Goal: Feedback & Contribution: Contribute content

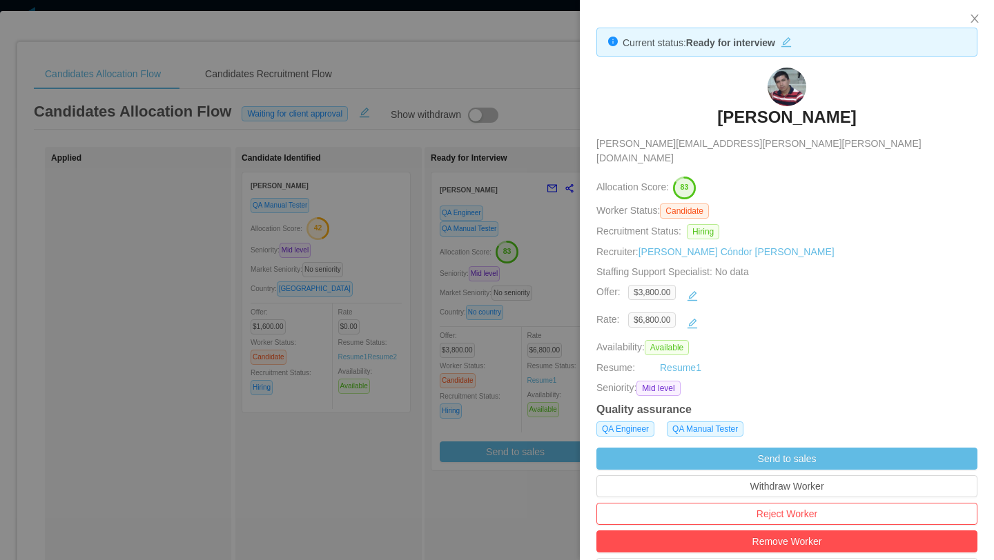
scroll to position [94, 0]
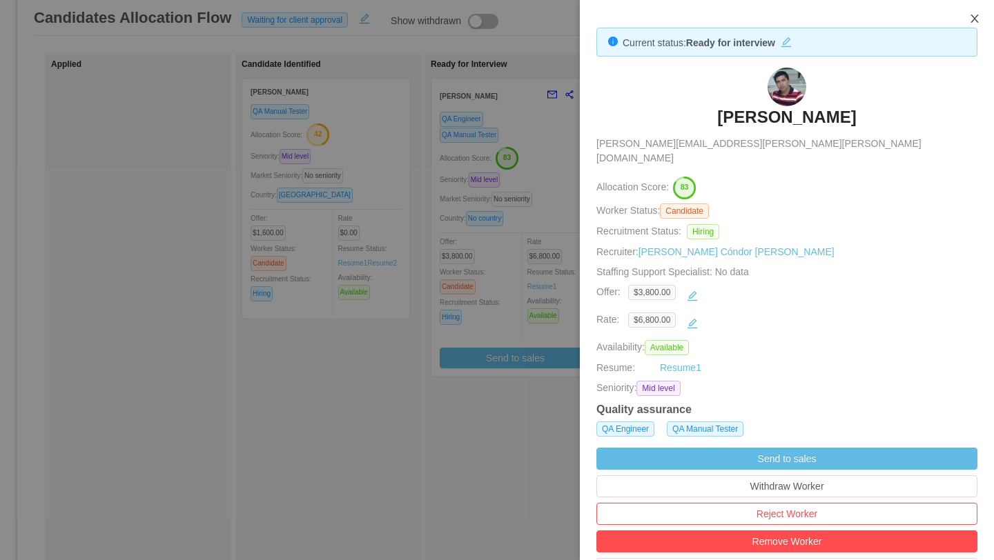
click at [977, 21] on icon "icon: close" at bounding box center [974, 18] width 11 height 11
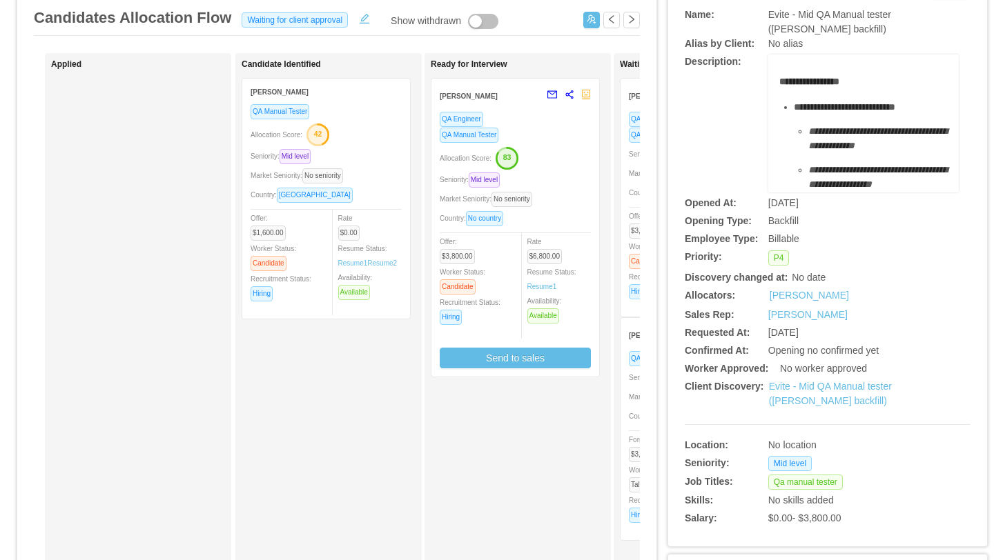
scroll to position [0, 0]
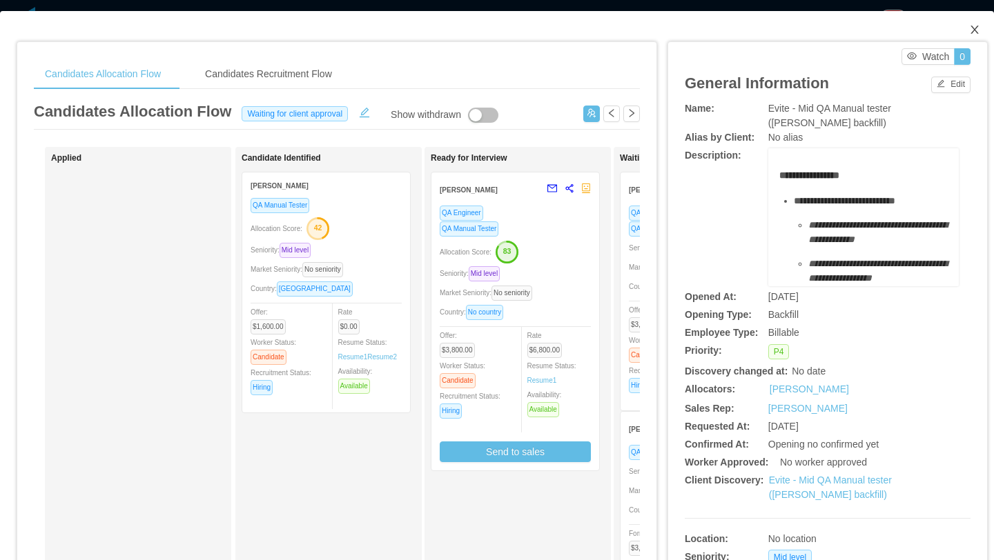
click at [978, 32] on icon "icon: close" at bounding box center [974, 29] width 11 height 11
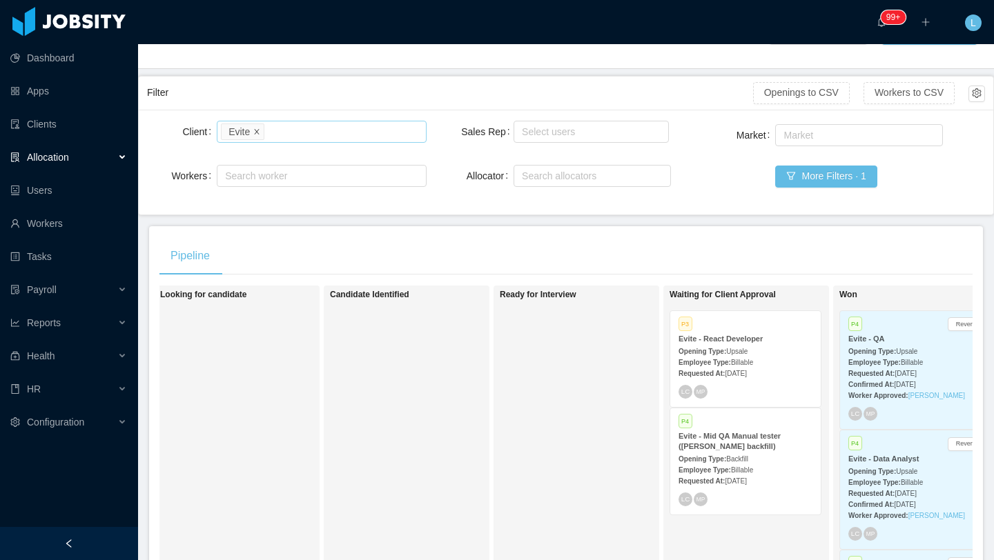
click at [257, 131] on icon "icon: close" at bounding box center [256, 131] width 7 height 7
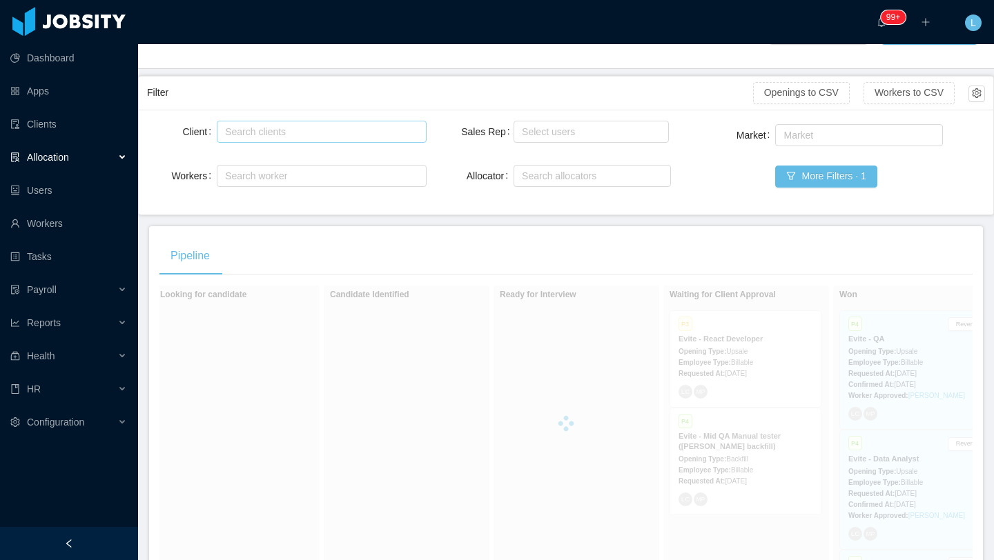
click at [249, 139] on div "Search clients" at bounding box center [319, 131] width 197 height 21
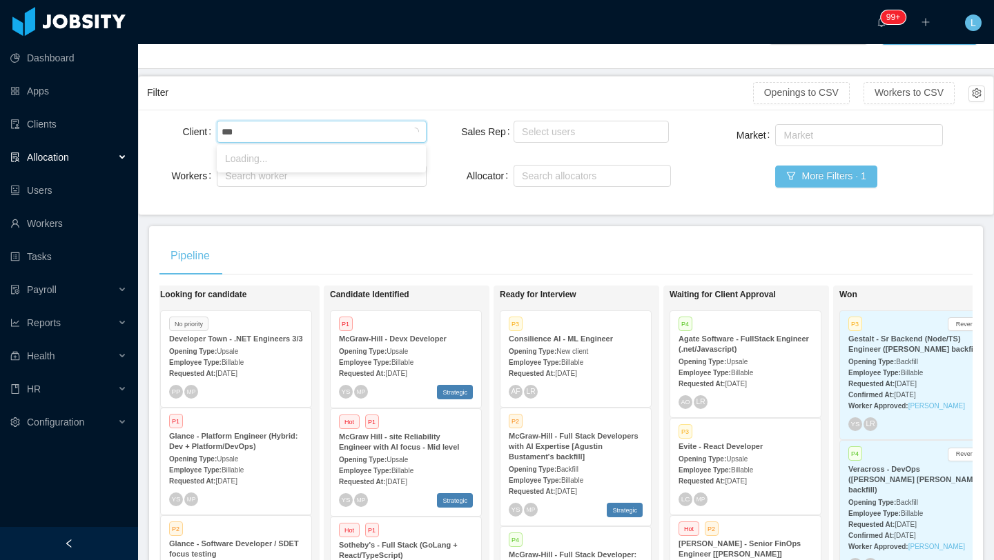
type input "****"
click at [258, 155] on li "RollKall" at bounding box center [321, 159] width 209 height 22
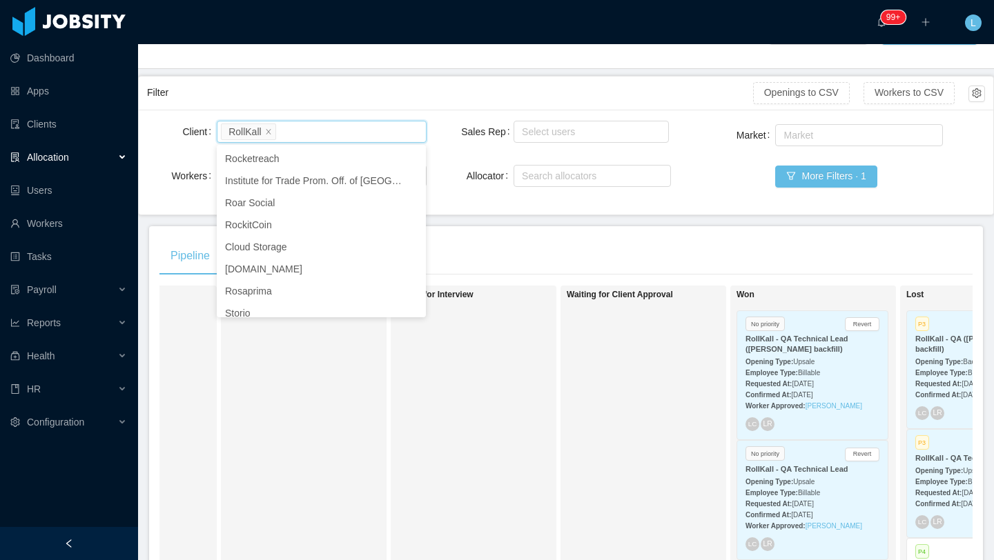
scroll to position [0, 292]
click at [578, 439] on div "Waiting for Client Approval" at bounding box center [661, 486] width 193 height 388
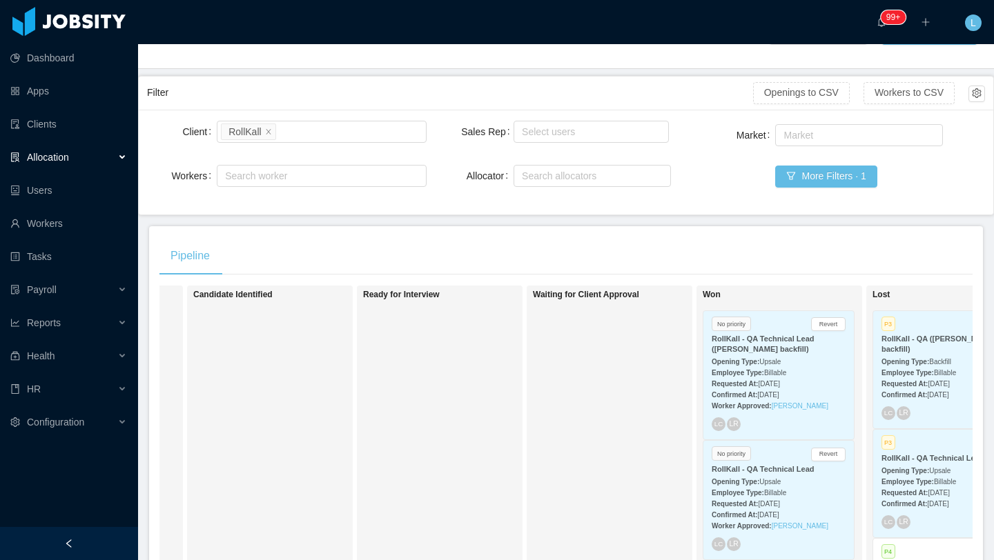
scroll to position [0, 326]
click at [113, 161] on div "Allocation" at bounding box center [69, 158] width 138 height 28
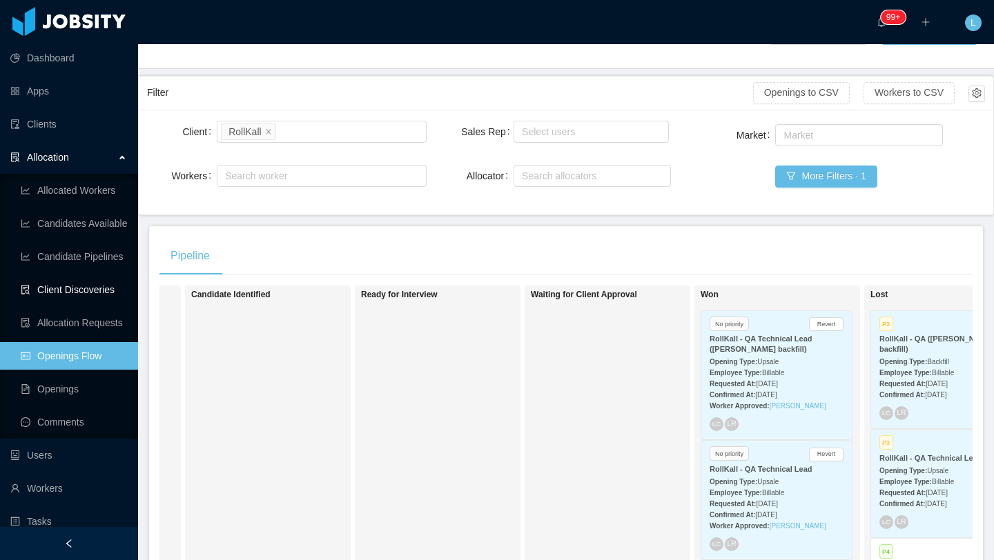
click at [85, 290] on link "Client Discoveries" at bounding box center [74, 290] width 106 height 28
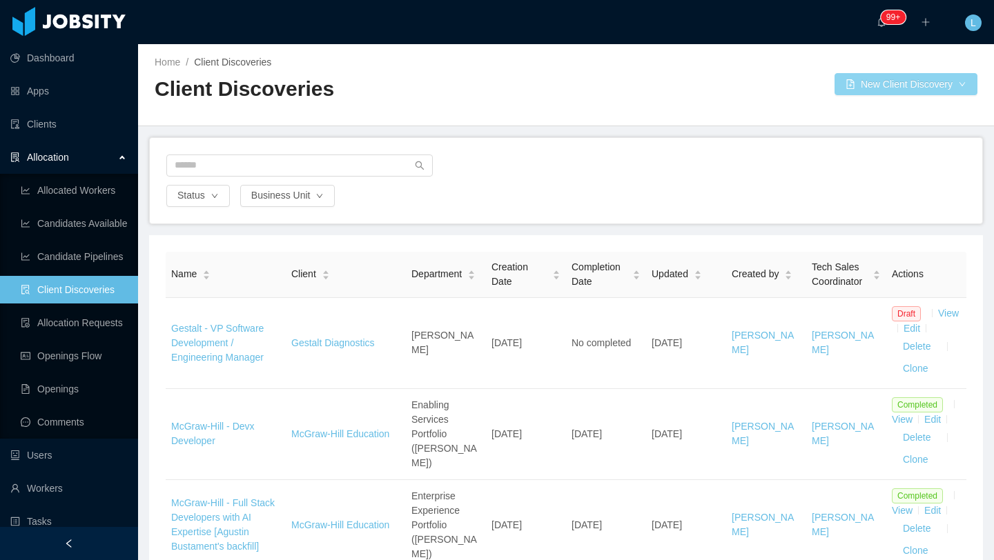
click at [874, 90] on button "New Client Discovery" at bounding box center [905, 84] width 143 height 22
click at [860, 136] on li "IT" at bounding box center [904, 134] width 146 height 22
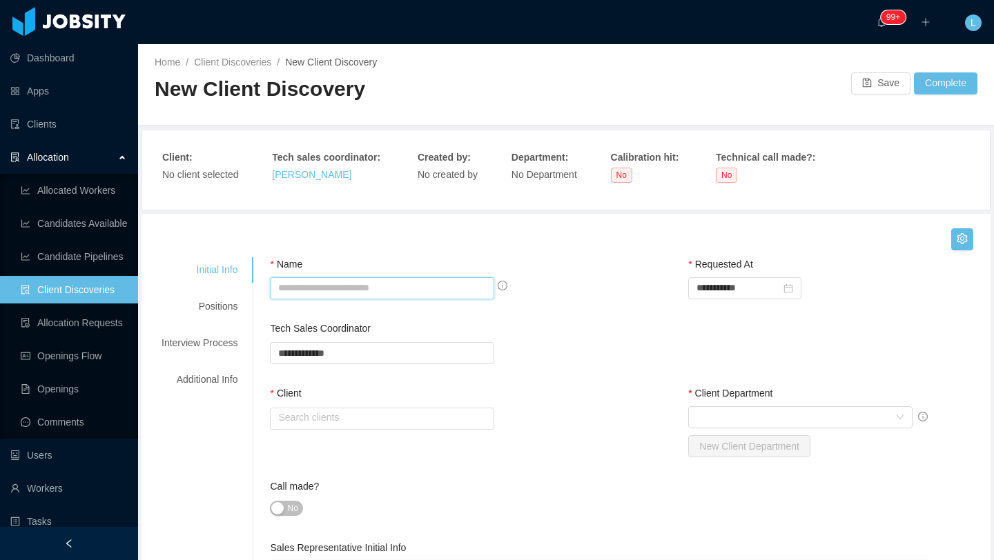
click at [399, 291] on input "Name" at bounding box center [382, 288] width 224 height 22
drag, startPoint x: 406, startPoint y: 288, endPoint x: 319, endPoint y: 289, distance: 86.9
click at [319, 289] on input "**********" at bounding box center [382, 288] width 224 height 22
paste input "******"
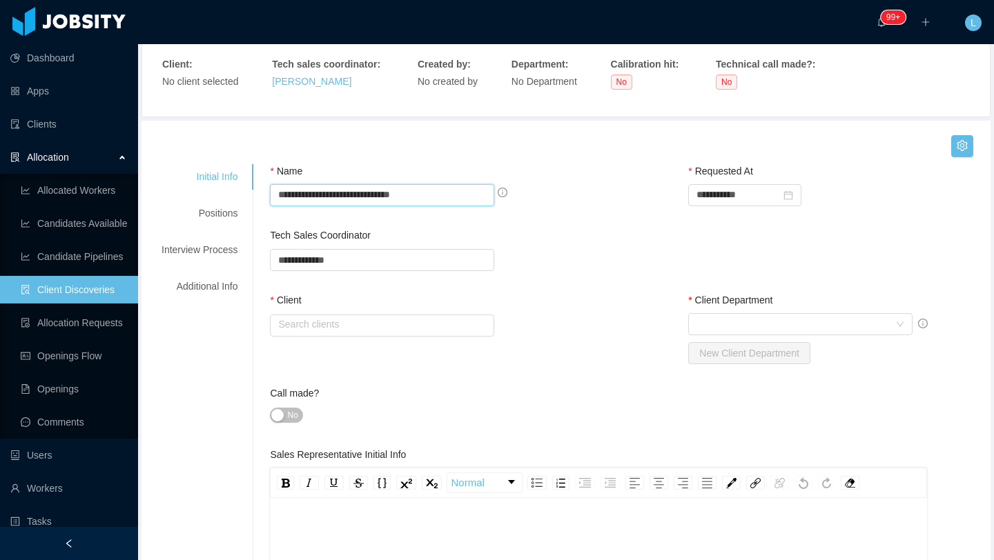
scroll to position [95, 0]
type input "**********"
click at [389, 261] on input "text" at bounding box center [382, 259] width 224 height 22
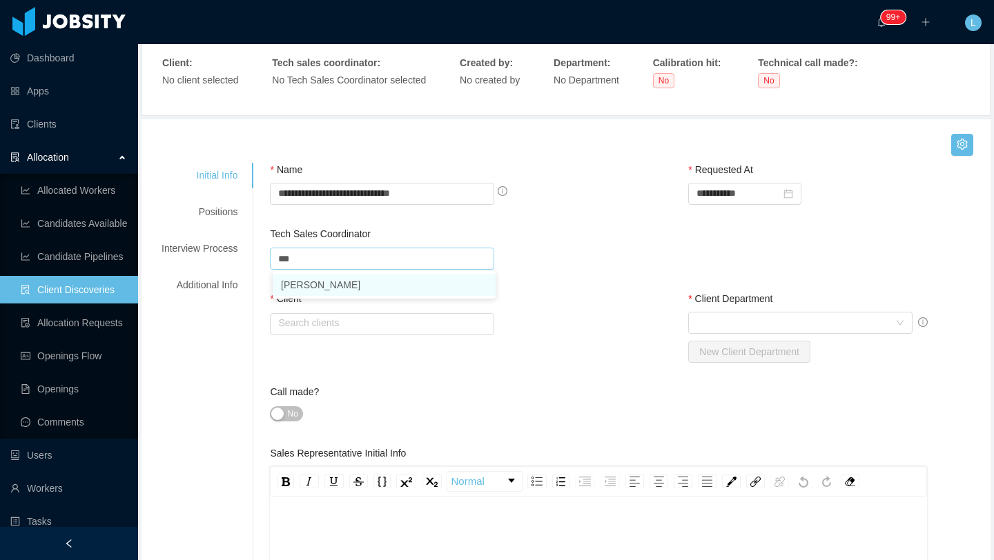
click at [390, 288] on li "Mauricio Lopez" at bounding box center [384, 285] width 223 height 22
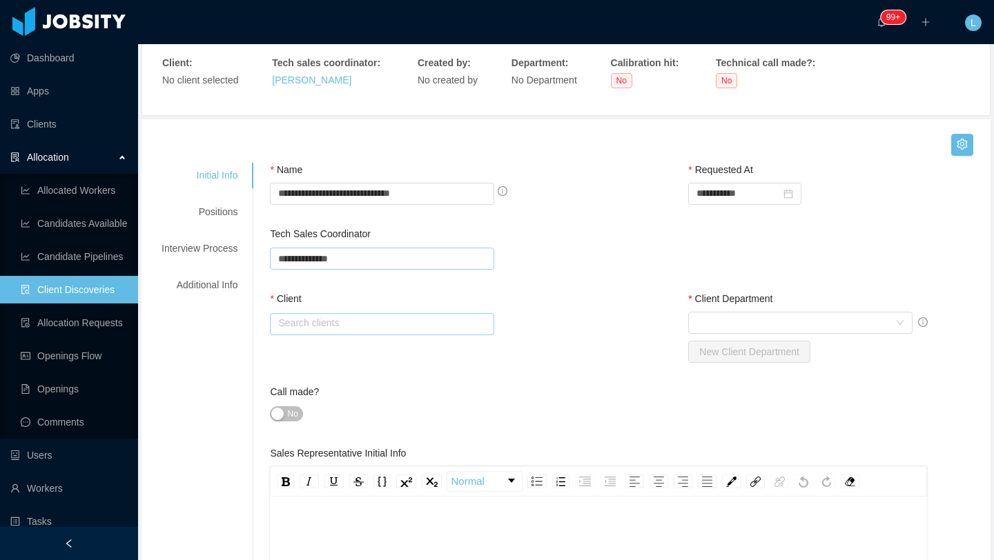
type input "**********"
click at [384, 319] on input "text" at bounding box center [382, 324] width 224 height 22
click at [363, 353] on li "RollKall" at bounding box center [384, 349] width 223 height 22
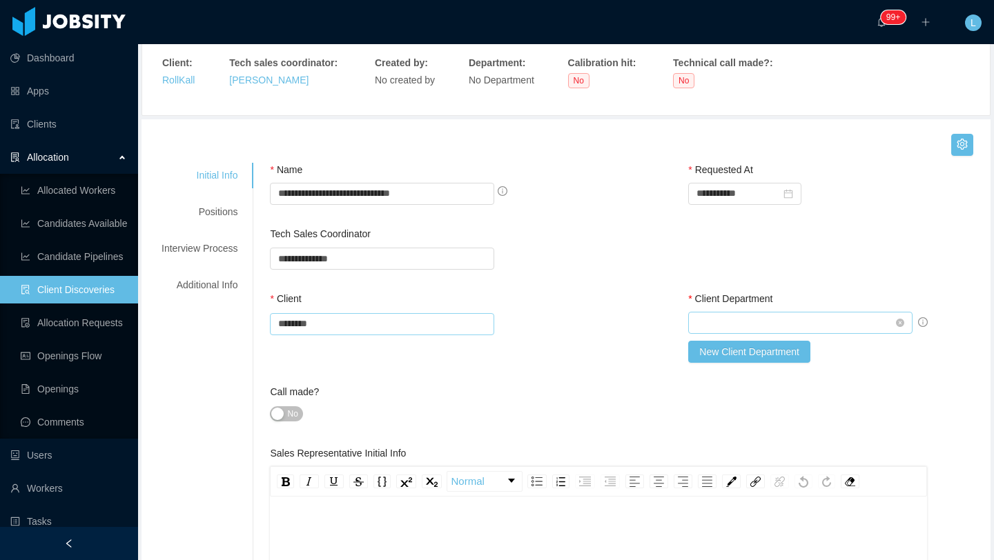
type input "********"
click at [771, 317] on div "Select Client Department" at bounding box center [795, 323] width 199 height 21
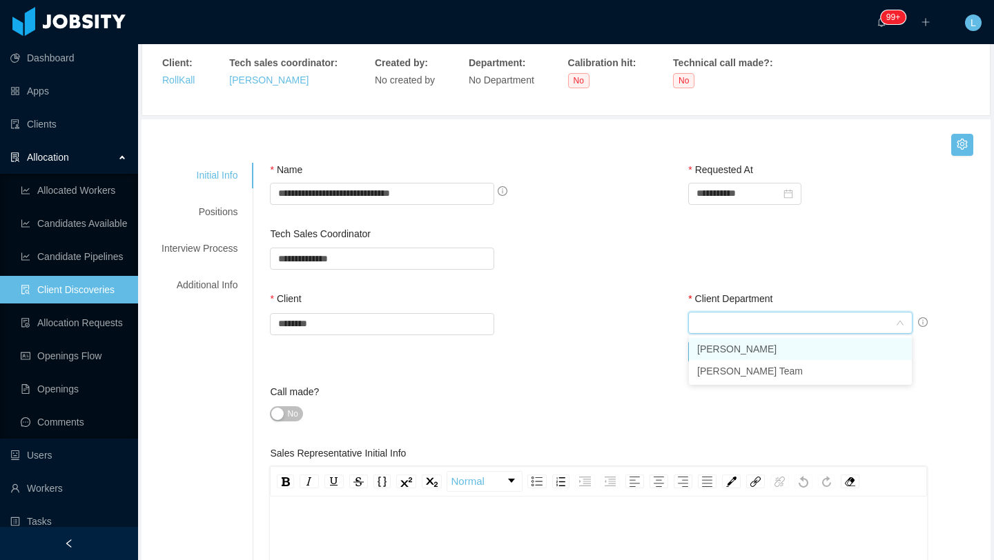
click at [749, 349] on li "Stan Prokarym" at bounding box center [800, 349] width 223 height 22
type input "*"
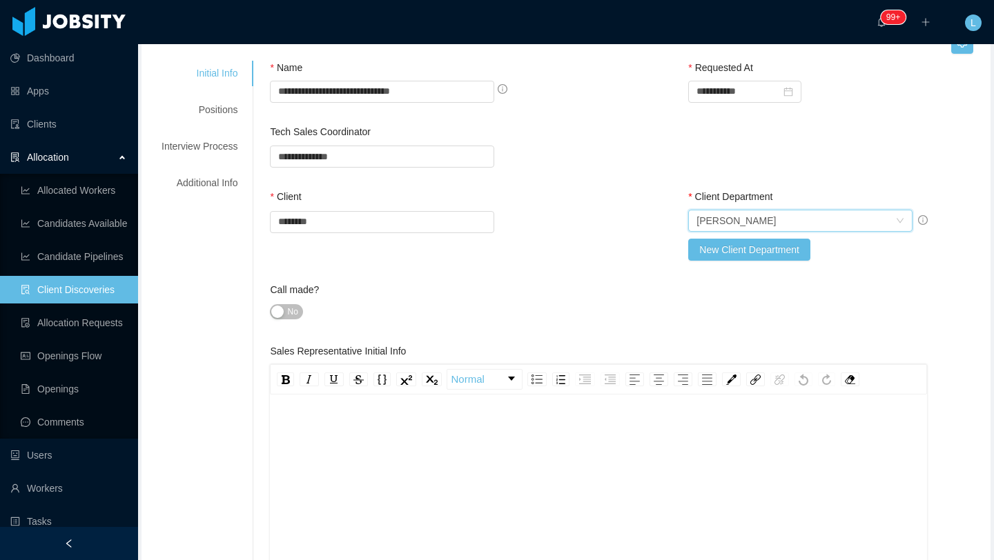
scroll to position [30, 0]
click at [343, 417] on div "rdw-editor" at bounding box center [598, 508] width 635 height 241
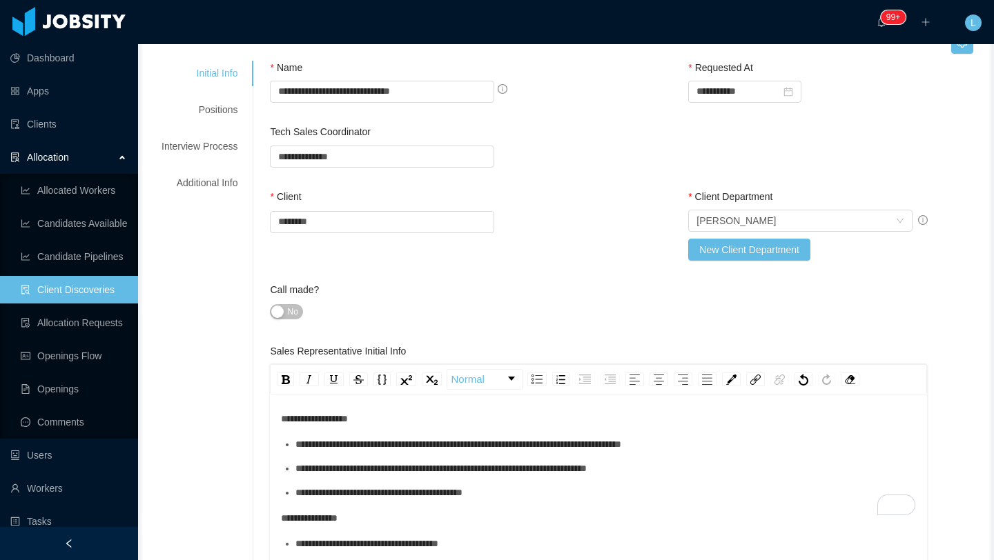
scroll to position [0, 0]
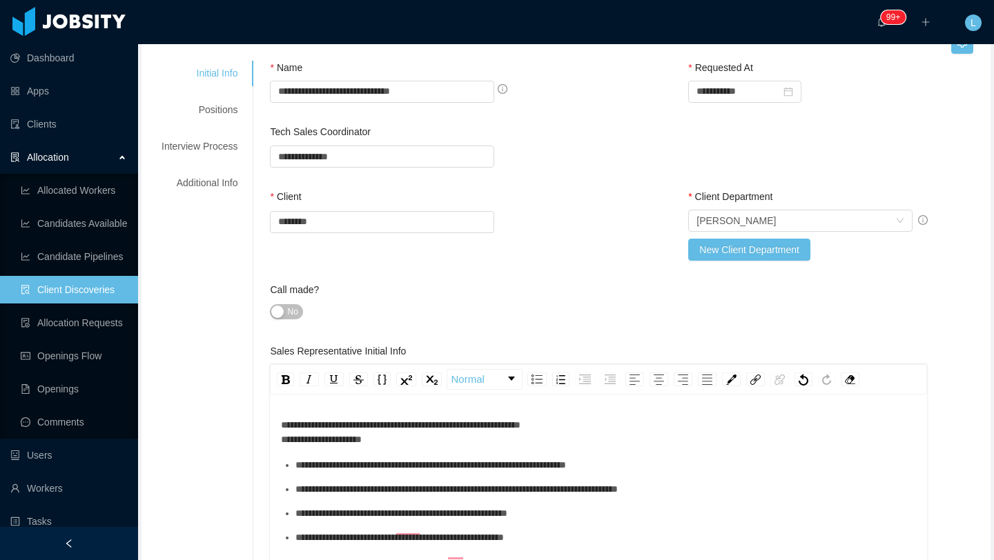
click at [390, 424] on span "**********" at bounding box center [400, 432] width 239 height 24
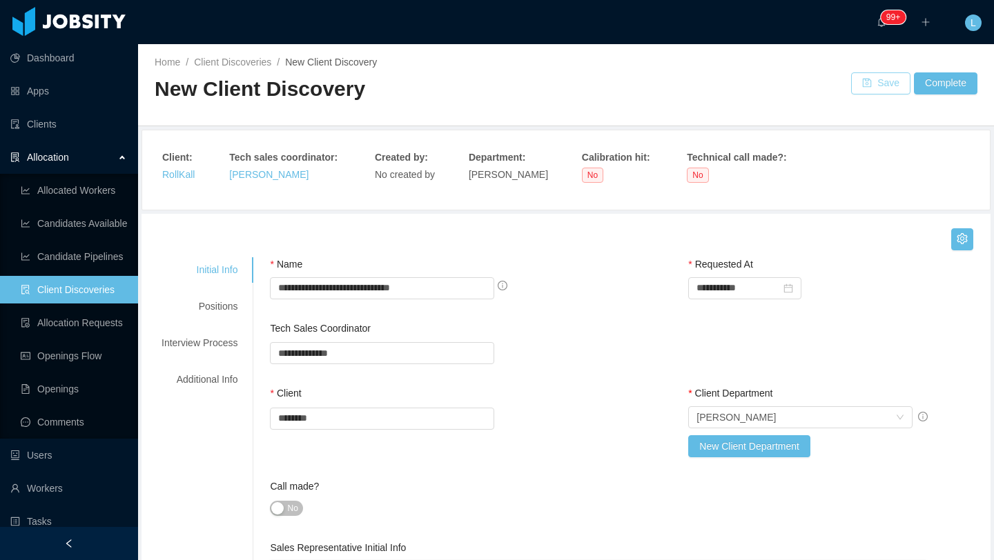
click at [877, 84] on button "Save" at bounding box center [880, 83] width 59 height 22
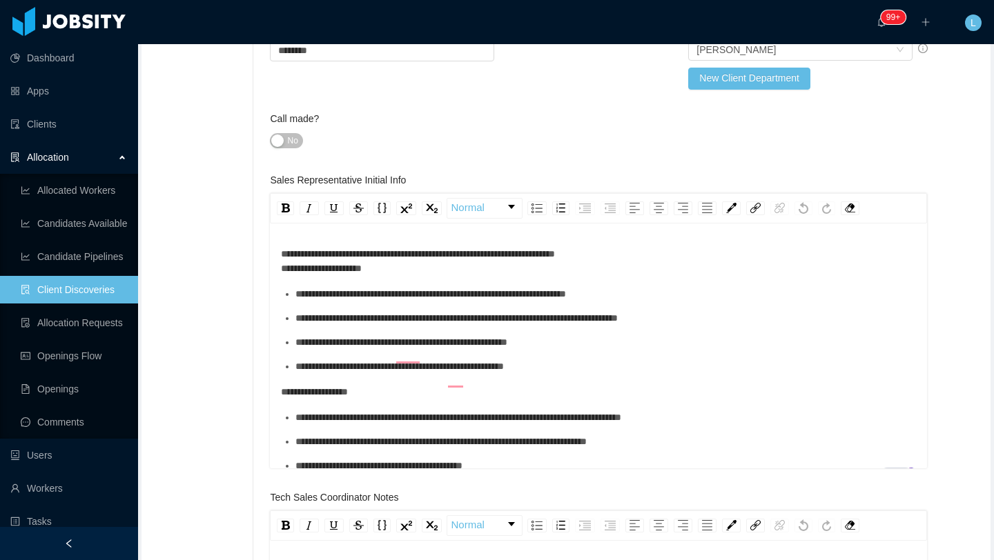
scroll to position [348, 0]
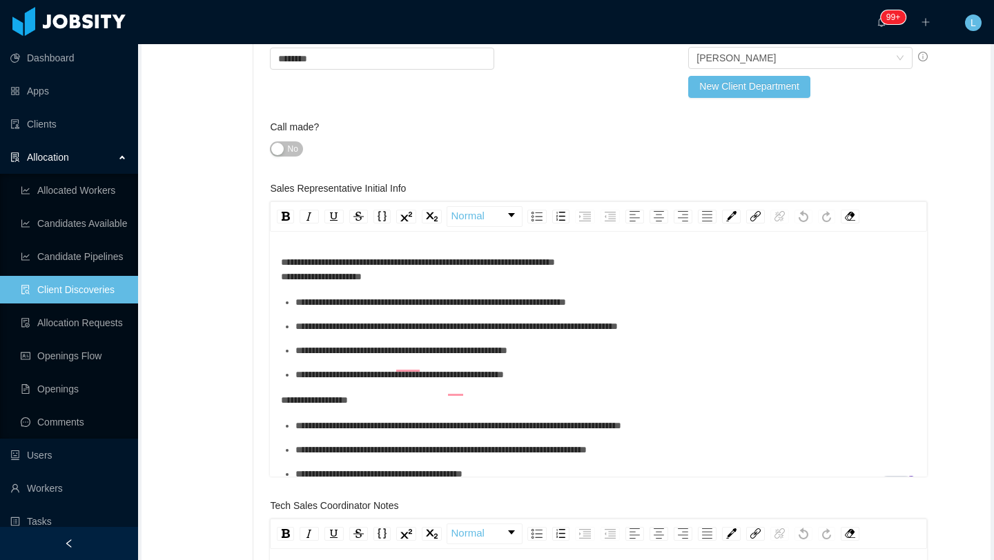
click at [285, 257] on span "**********" at bounding box center [418, 269] width 274 height 24
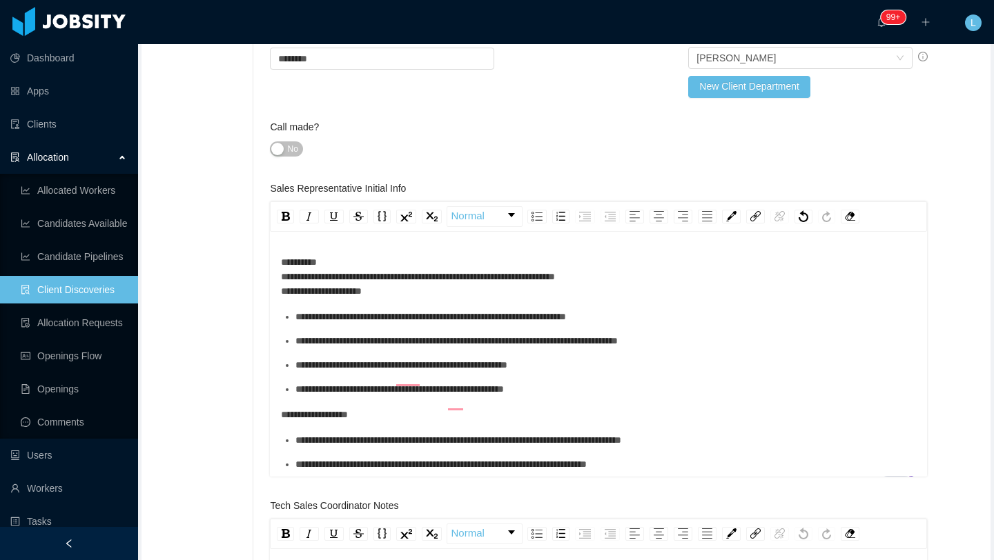
scroll to position [0, 0]
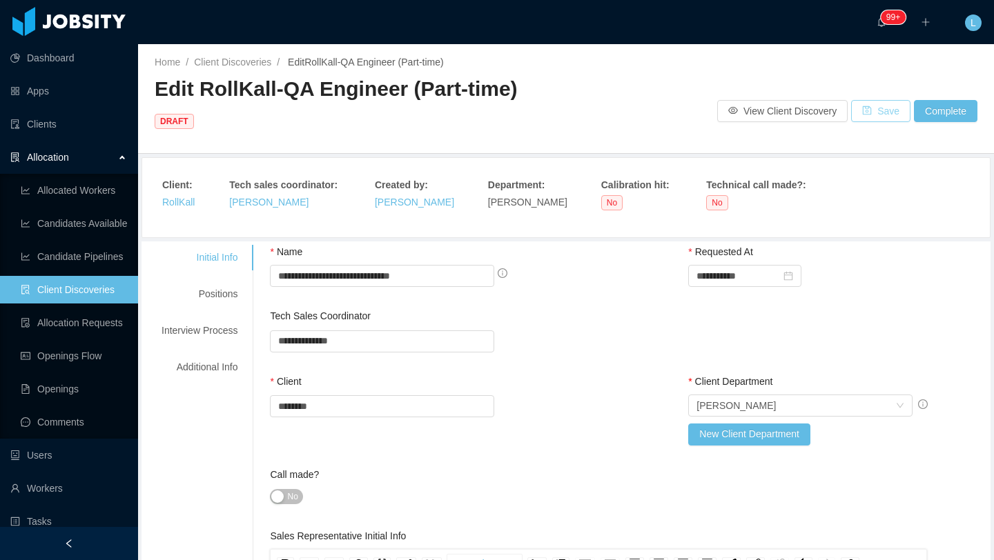
click at [887, 100] on button "Save" at bounding box center [880, 111] width 59 height 22
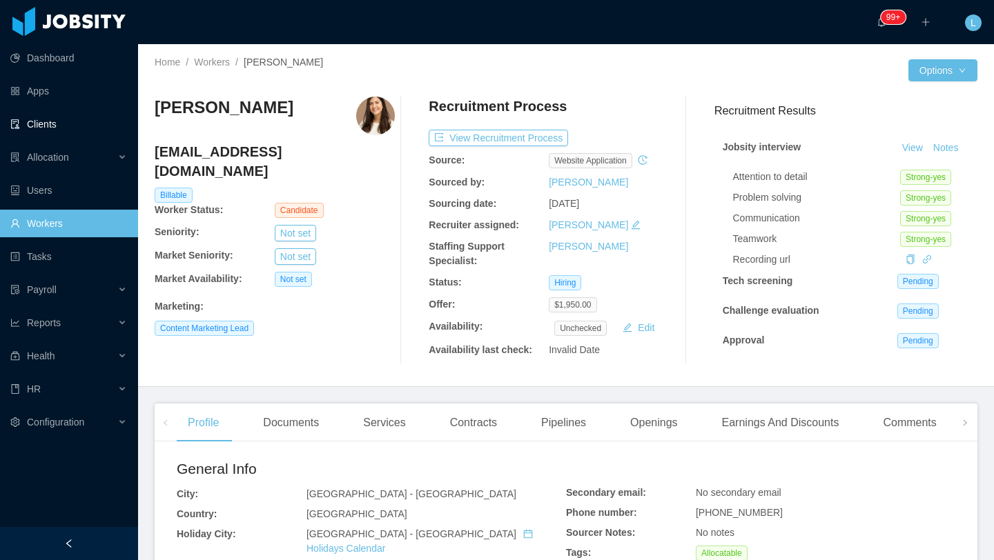
click at [85, 126] on link "Clients" at bounding box center [68, 124] width 117 height 28
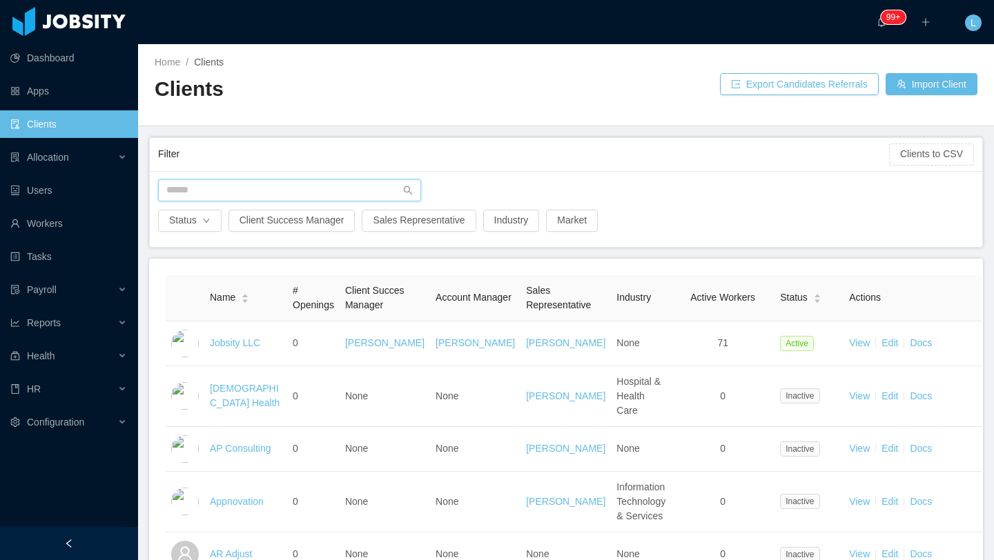
click at [219, 193] on input "text" at bounding box center [289, 190] width 263 height 22
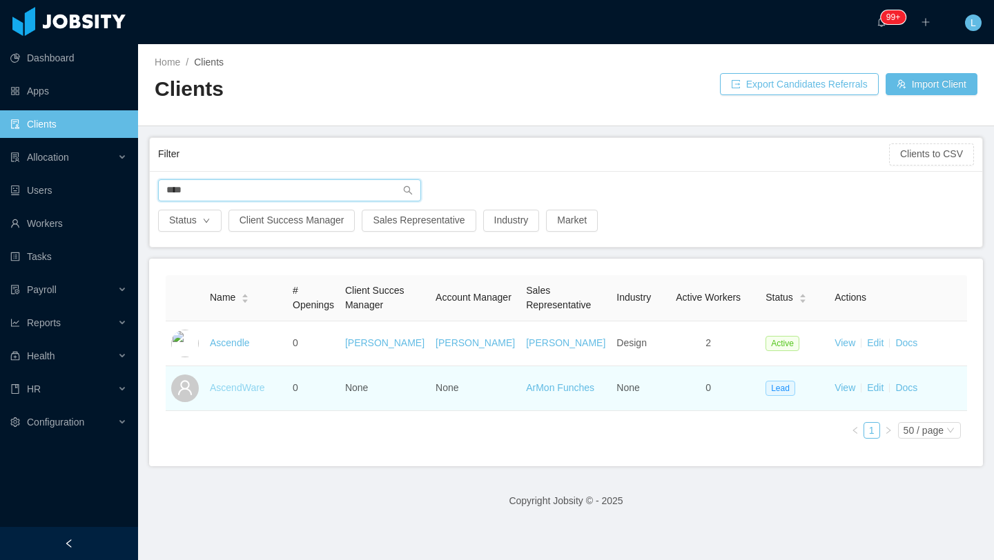
type input "****"
click at [241, 388] on link "AscendWare" at bounding box center [237, 387] width 55 height 11
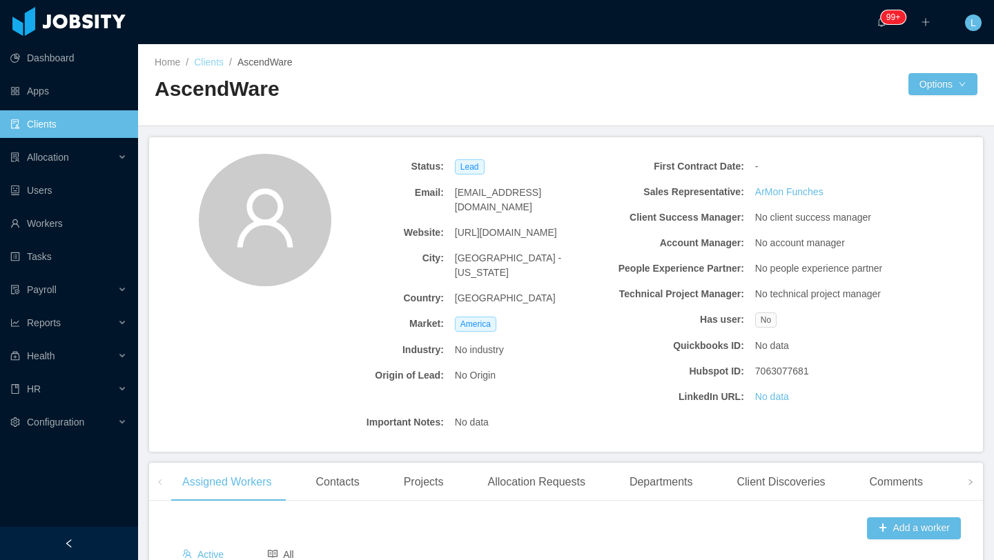
click at [209, 62] on link "Clients" at bounding box center [209, 62] width 30 height 11
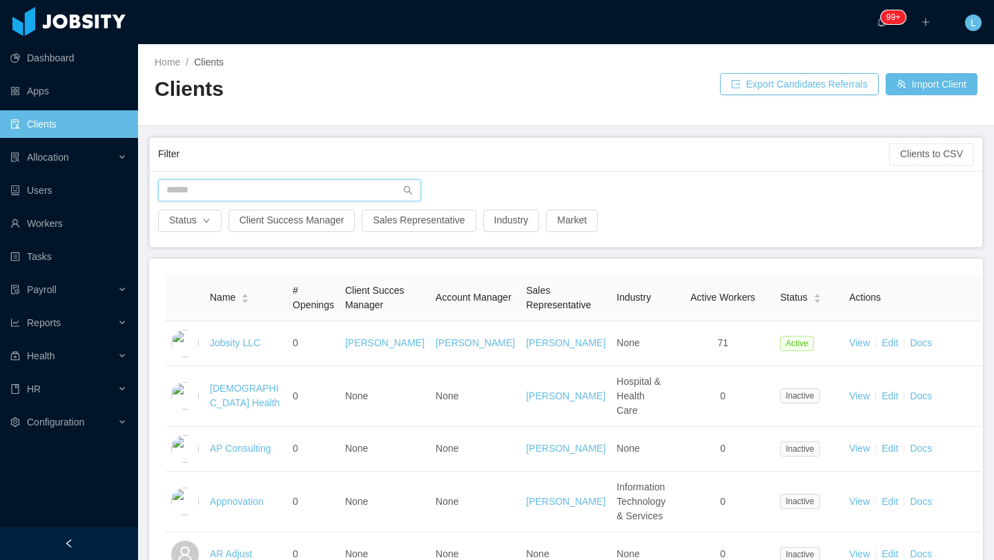
click at [231, 192] on input "text" at bounding box center [289, 190] width 263 height 22
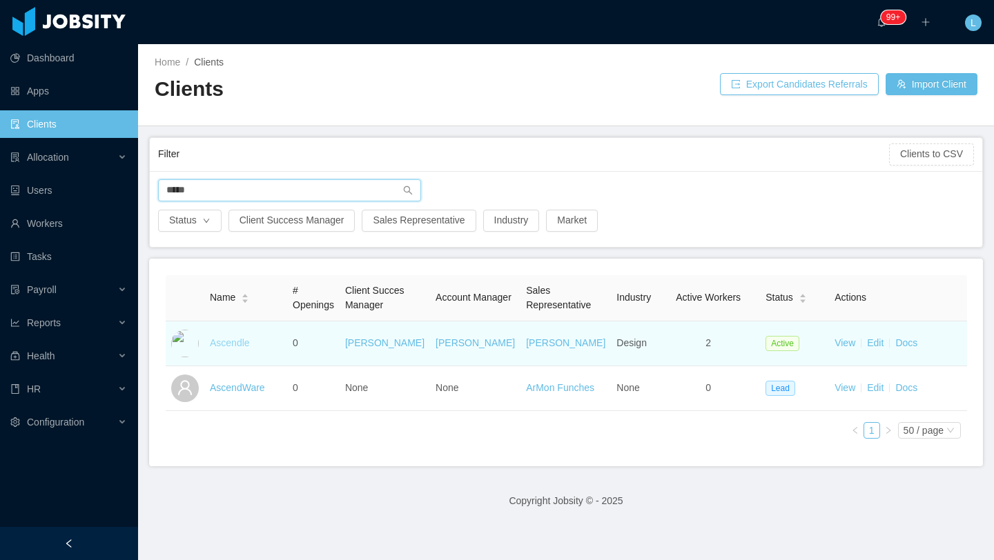
type input "*****"
click at [239, 348] on link "Ascendle" at bounding box center [230, 342] width 40 height 11
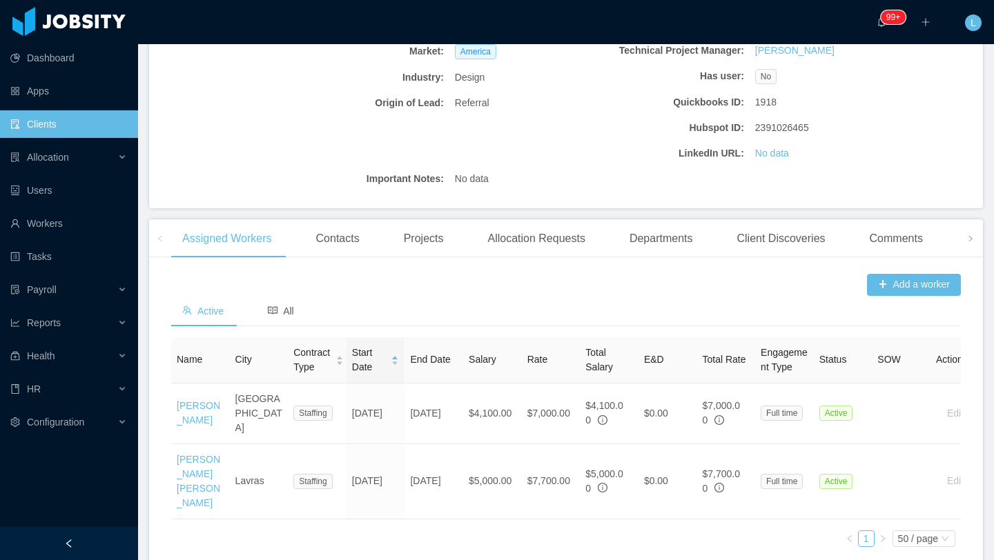
scroll to position [248, 0]
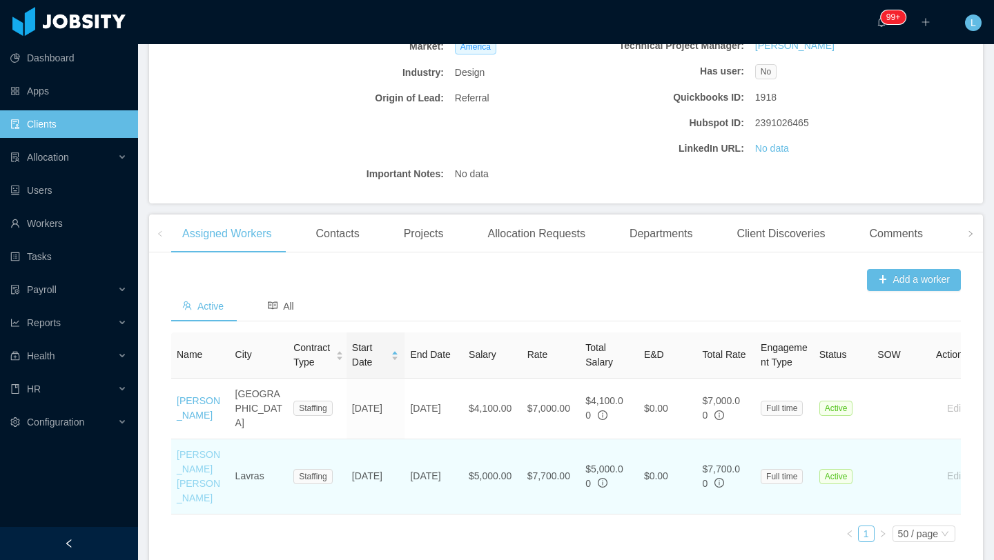
click at [190, 486] on link "[PERSON_NAME] [PERSON_NAME]" at bounding box center [198, 476] width 43 height 55
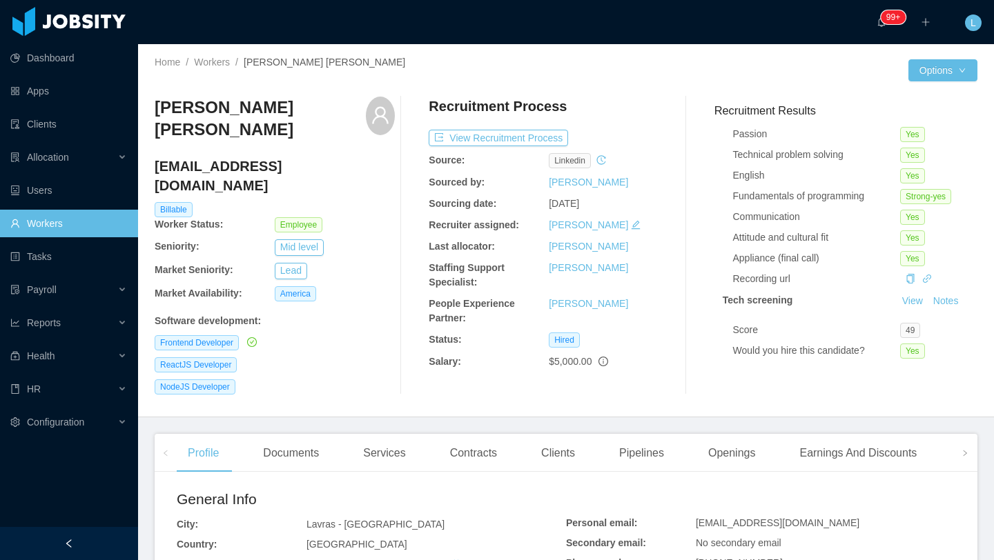
scroll to position [97, 0]
click at [965, 450] on icon "icon: right" at bounding box center [964, 453] width 7 height 7
click at [803, 434] on div "Comments" at bounding box center [807, 453] width 75 height 39
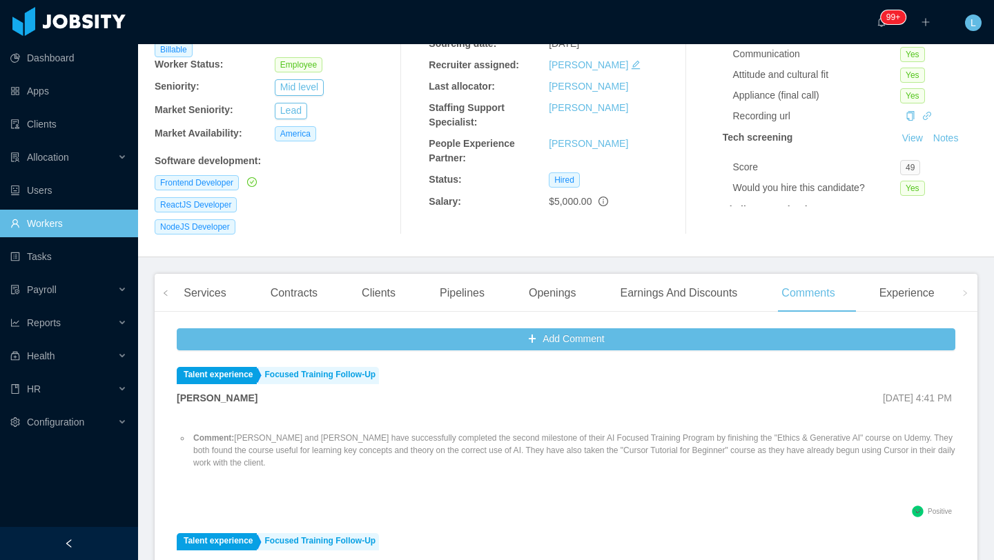
scroll to position [193, 0]
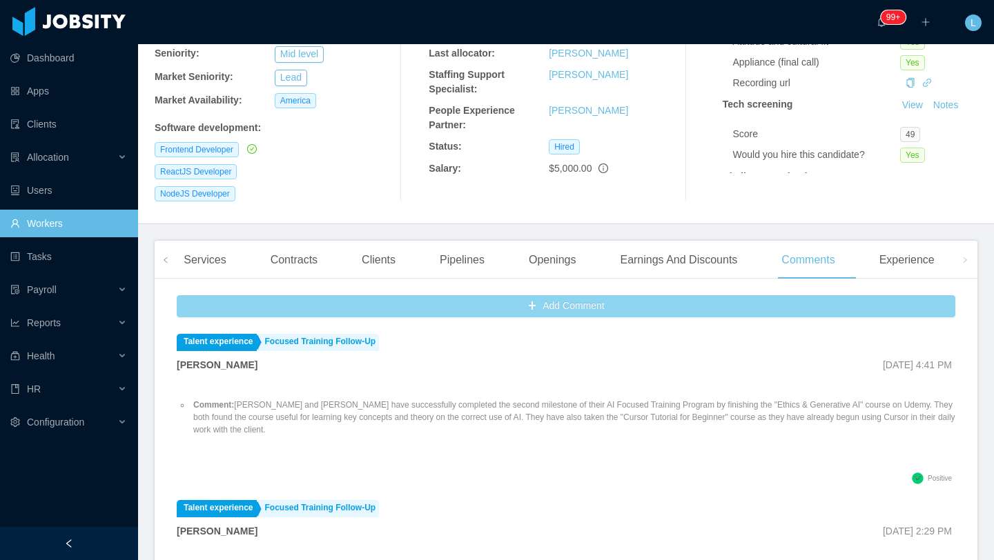
click at [565, 295] on button "Add Comment" at bounding box center [566, 306] width 778 height 22
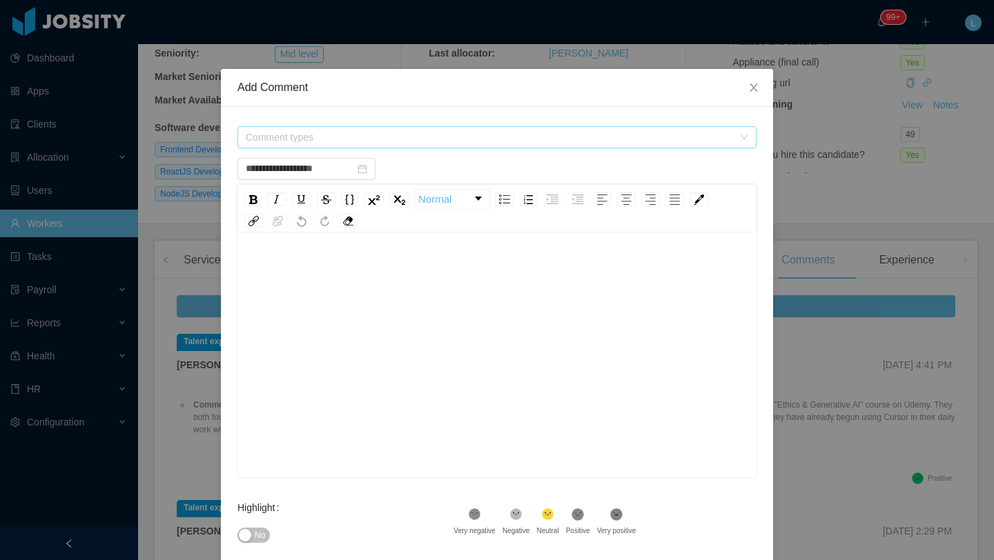
click at [388, 142] on span "Comment types" at bounding box center [489, 137] width 487 height 14
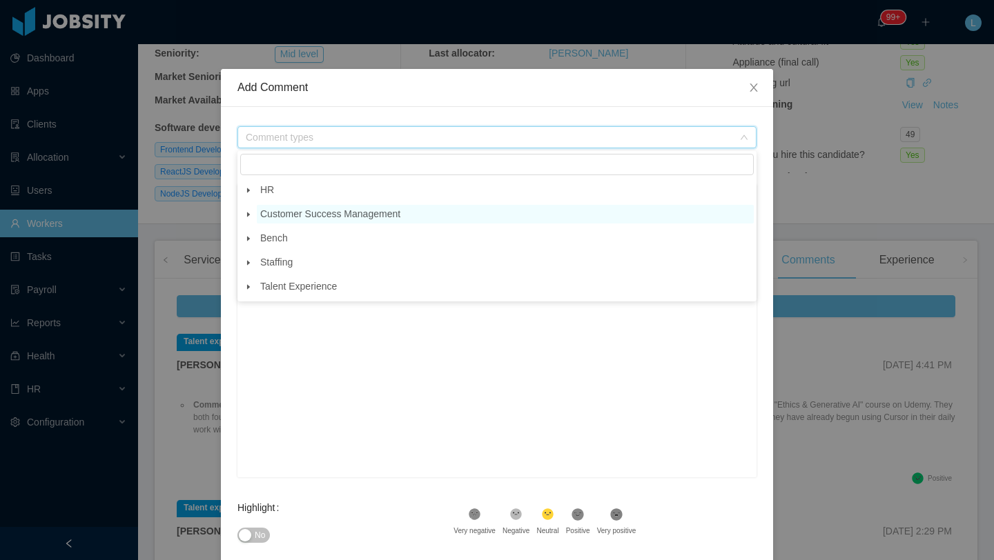
click at [340, 213] on span "Customer Success Management" at bounding box center [330, 213] width 140 height 11
click at [248, 215] on icon "icon: caret-down" at bounding box center [248, 214] width 3 height 5
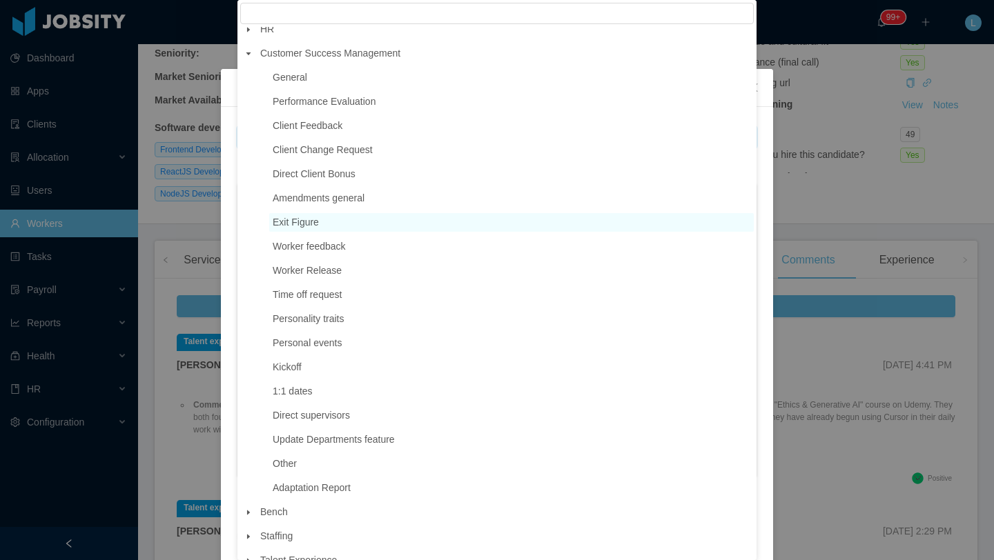
scroll to position [9, 0]
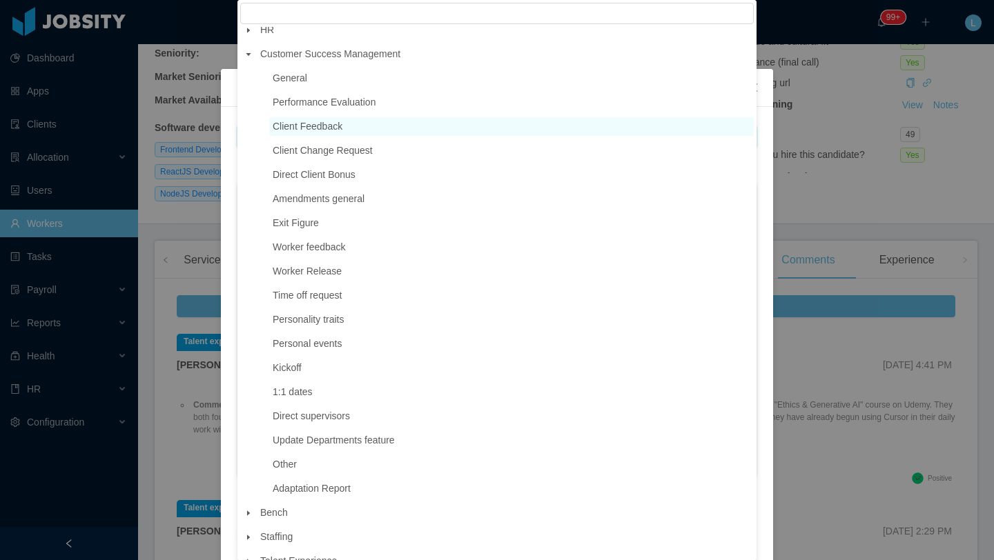
click at [322, 125] on span "Client Feedback" at bounding box center [308, 126] width 70 height 11
type input "**********"
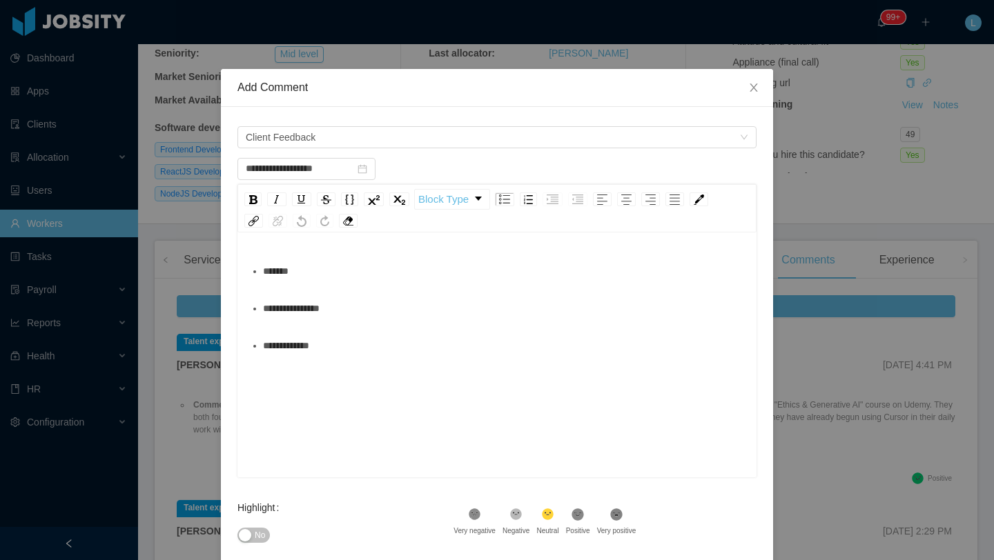
click at [319, 273] on div "*******" at bounding box center [504, 271] width 483 height 28
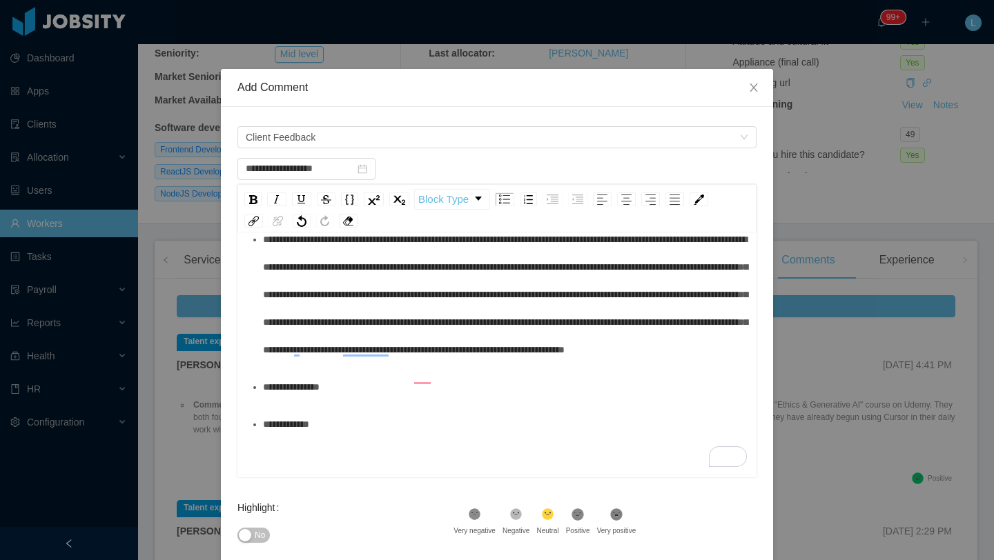
scroll to position [147, 0]
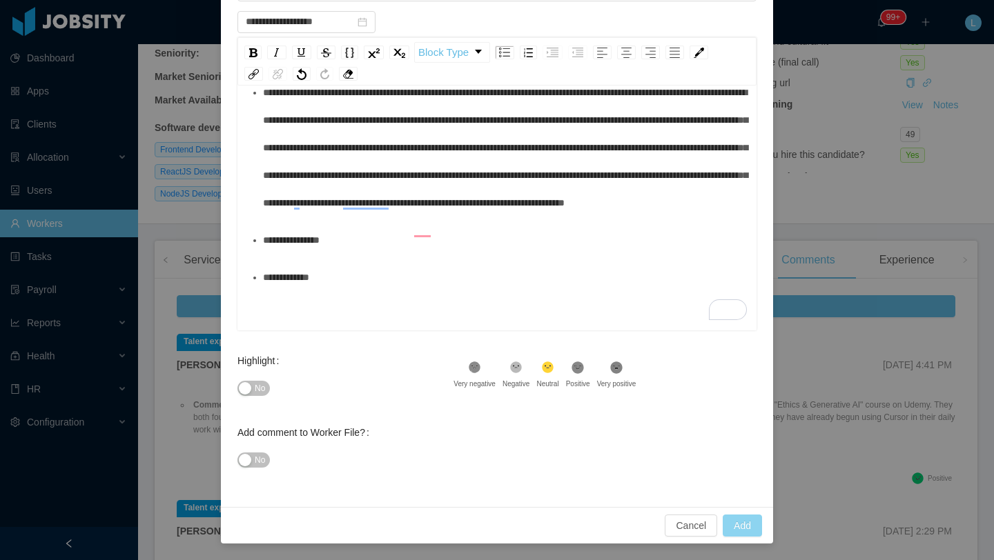
type input "**********"
click at [736, 532] on button "Add" at bounding box center [741, 526] width 39 height 22
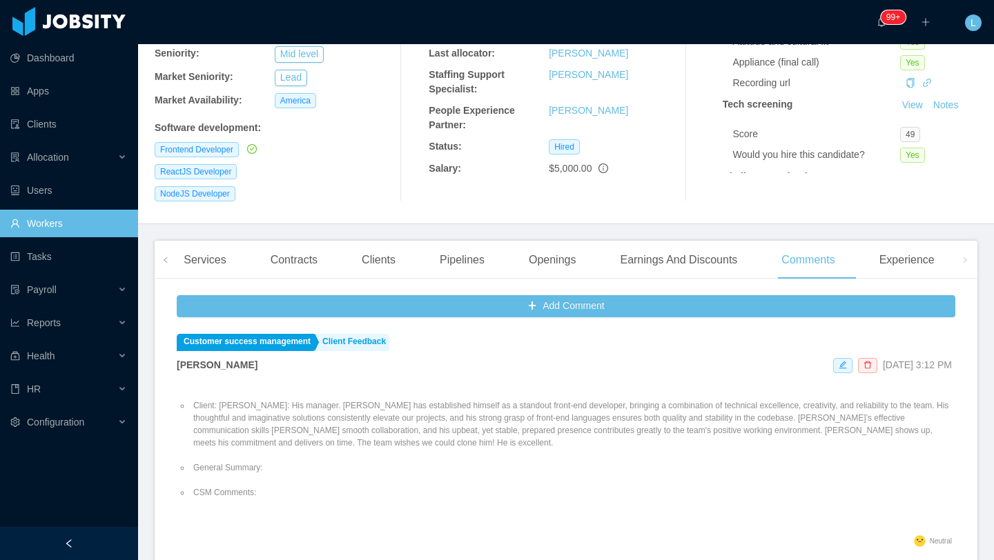
scroll to position [0, 0]
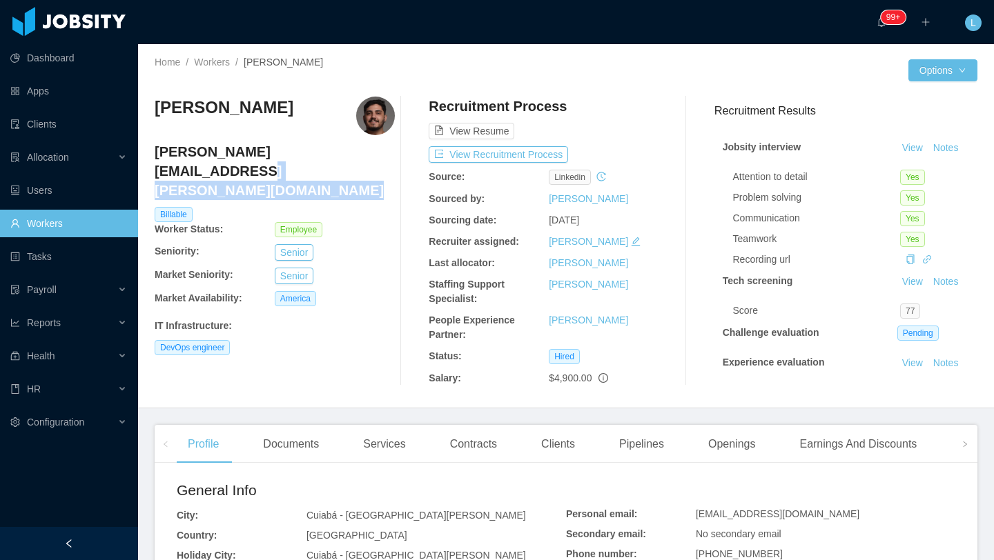
drag, startPoint x: 339, startPoint y: 152, endPoint x: 152, endPoint y: 152, distance: 187.0
click at [152, 152] on div "Home / Workers / Ricardo Araujo Almeida / Options Ricardo Araujo Almeida ricard…" at bounding box center [566, 226] width 856 height 364
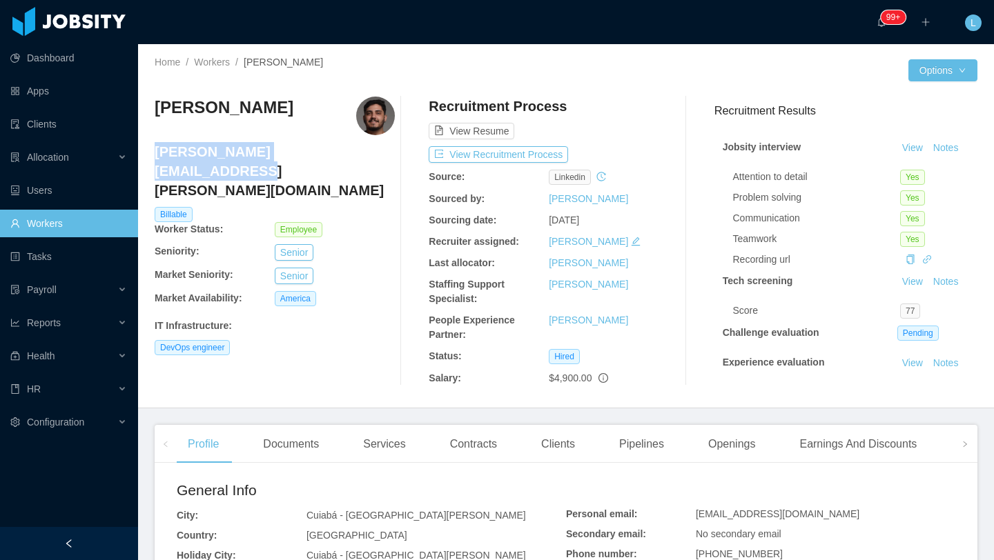
drag, startPoint x: 343, startPoint y: 150, endPoint x: 156, endPoint y: 152, distance: 187.0
click at [156, 152] on h4 "ricardo.almeida@jobsity.com" at bounding box center [275, 171] width 240 height 58
copy h4 "ricardo.almeida@jobsity.com"
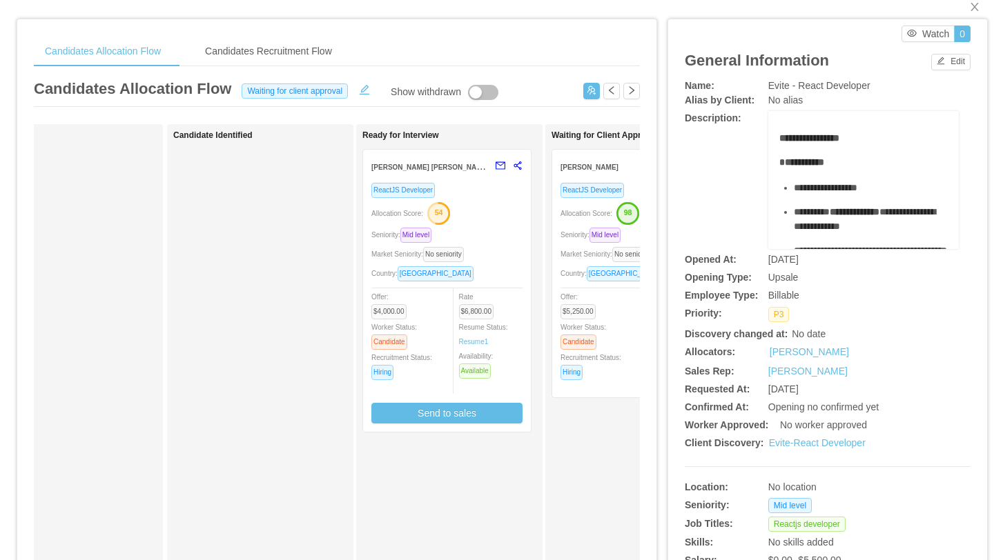
scroll to position [21, 0]
